Goal: Entertainment & Leisure: Consume media (video, audio)

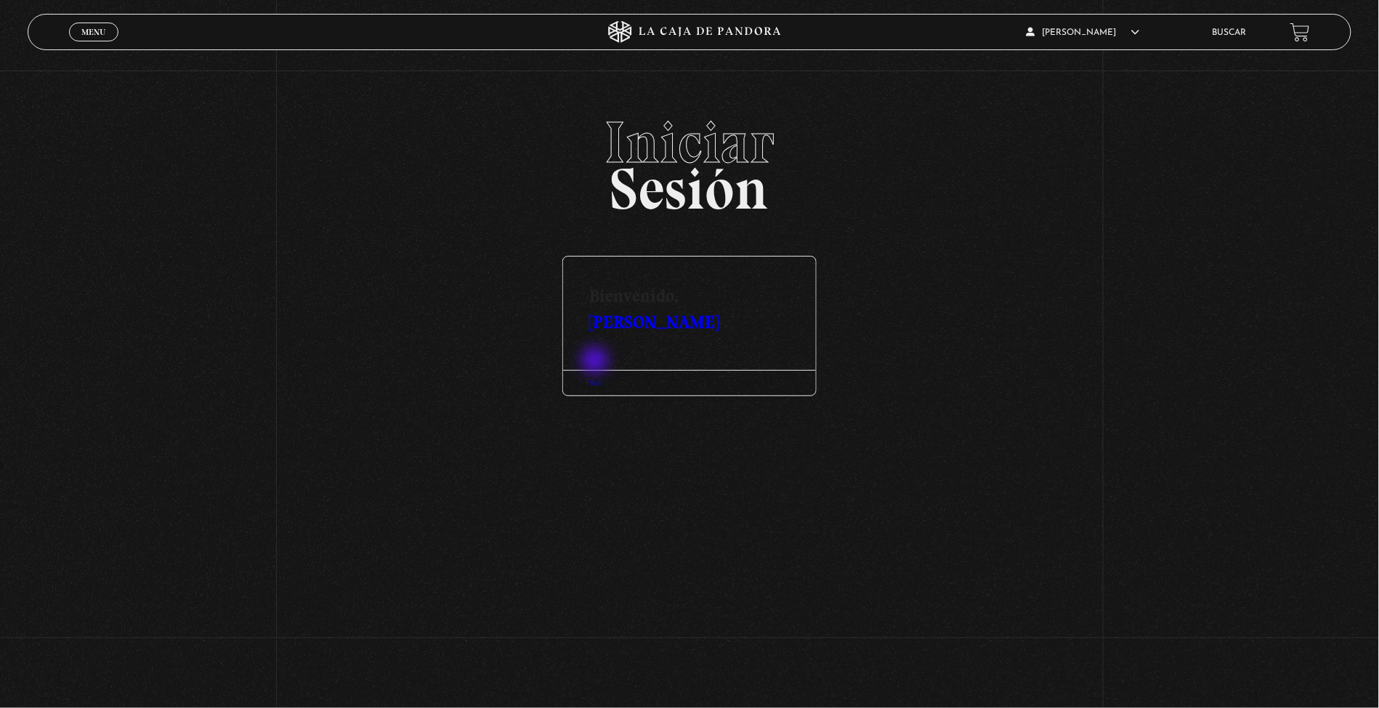
click at [597, 370] on div "Salir" at bounding box center [689, 382] width 253 height 25
click at [100, 38] on link "Menu Cerrar" at bounding box center [93, 32] width 49 height 19
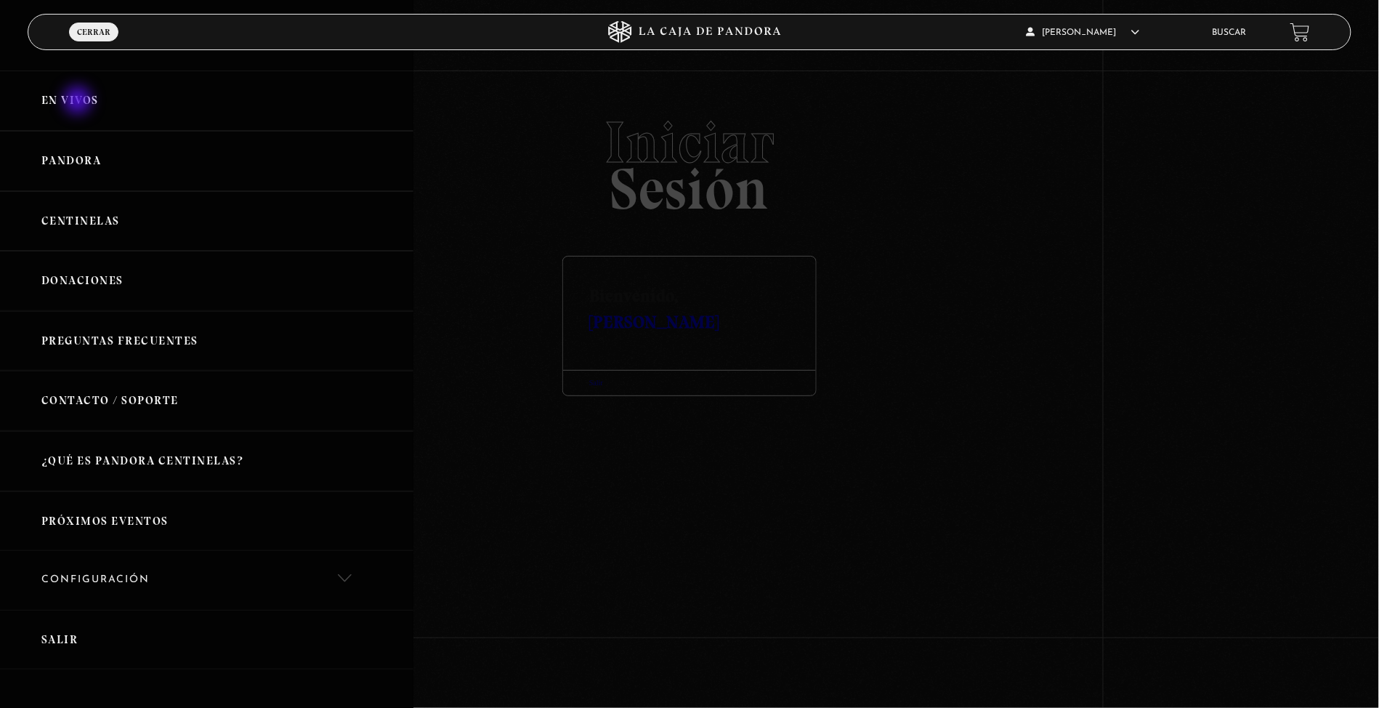
click at [78, 102] on link "En vivos" at bounding box center [206, 100] width 413 height 60
click at [61, 102] on link "En vivos" at bounding box center [206, 100] width 413 height 60
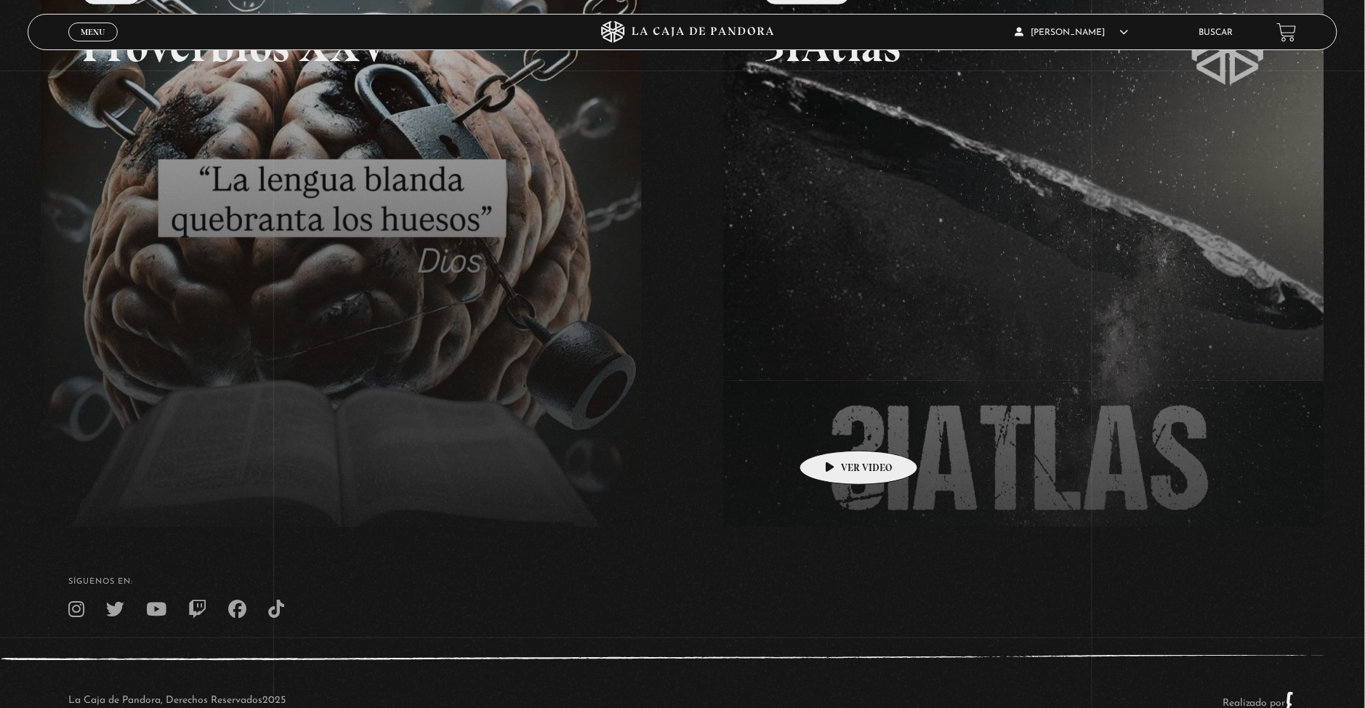
scroll to position [291, 0]
